Goal: Task Accomplishment & Management: Use online tool/utility

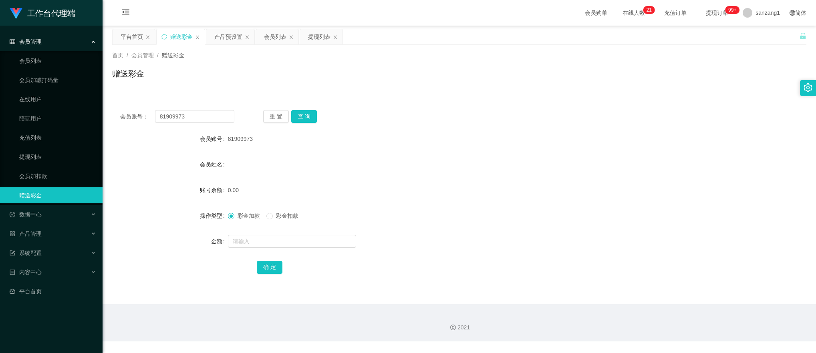
click at [119, 106] on div "会员账号： 81909973 重 置 查 询 会员账号 81909973 会员姓名 账号余额 0.00 操作类型 彩金加款 彩金扣款 金额 确 定" at bounding box center [459, 197] width 694 height 191
type input "Xiaolang"
click at [309, 112] on button "查 询" at bounding box center [304, 116] width 26 height 13
click at [246, 241] on input "text" at bounding box center [292, 241] width 128 height 13
type input "100"
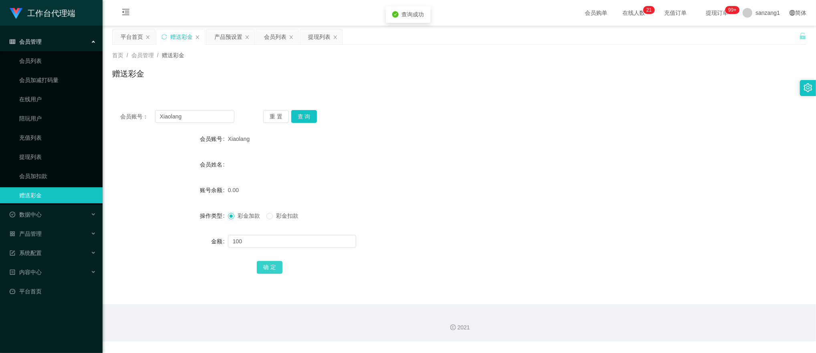
click at [273, 266] on button "确 定" at bounding box center [270, 267] width 26 height 13
drag, startPoint x: 149, startPoint y: 109, endPoint x: 112, endPoint y: 104, distance: 37.6
click at [109, 105] on main "关闭左侧 关闭右侧 关闭其它 刷新页面 平台首页 赠送彩金 产品预设置 会员列表 提现列表 首页 / 会员管理 / 赠送彩金 / 赠送彩金 会员账号： Xia…" at bounding box center [459, 165] width 713 height 279
paste input "81909973"
type input "81909973"
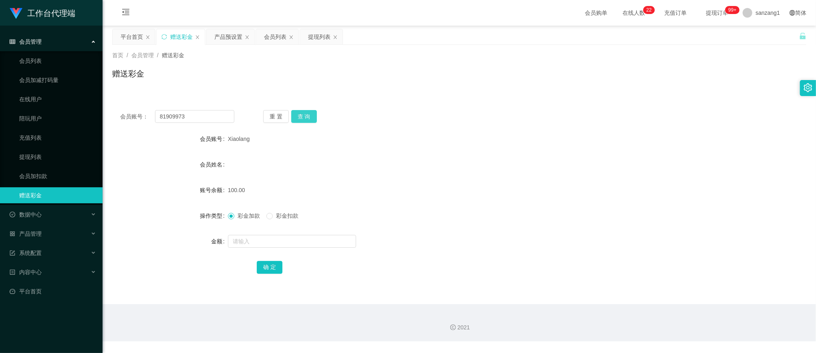
click at [295, 119] on button "查 询" at bounding box center [304, 116] width 26 height 13
click at [237, 248] on input "text" at bounding box center [292, 241] width 128 height 13
type input "100"
click at [265, 265] on button "确 定" at bounding box center [270, 267] width 26 height 13
